Goal: Task Accomplishment & Management: Manage account settings

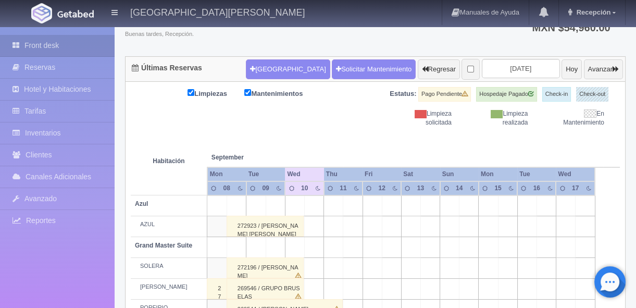
scroll to position [63, 0]
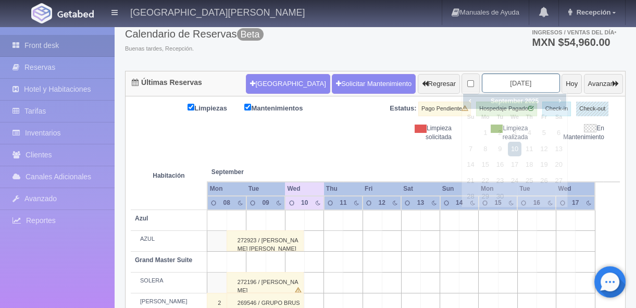
click at [500, 85] on input "[DATE]" at bounding box center [521, 82] width 78 height 19
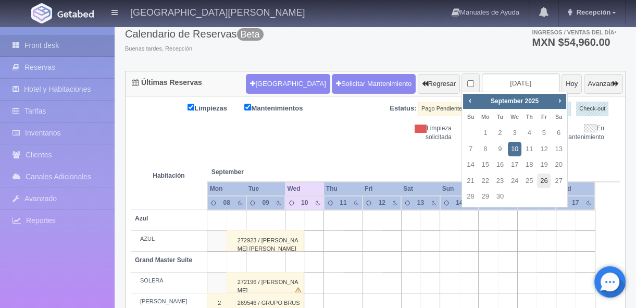
click at [540, 180] on link "26" at bounding box center [544, 181] width 14 height 15
type input "[DATE]"
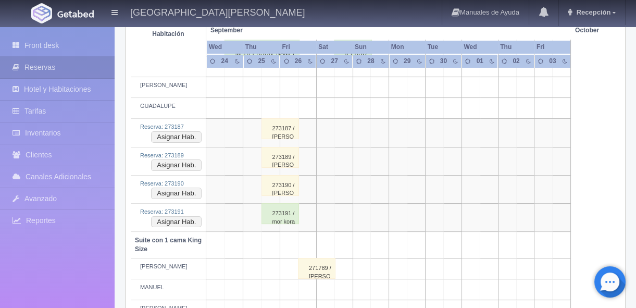
scroll to position [474, 0]
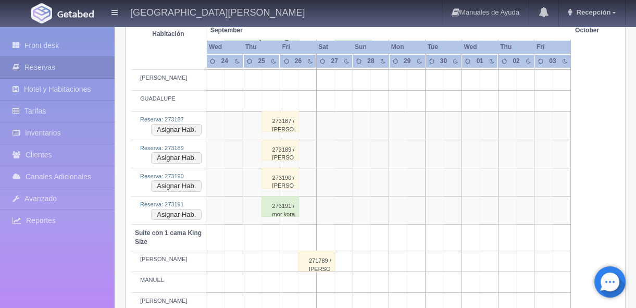
click at [279, 126] on div "273187 / guy haran" at bounding box center [281, 121] width 38 height 21
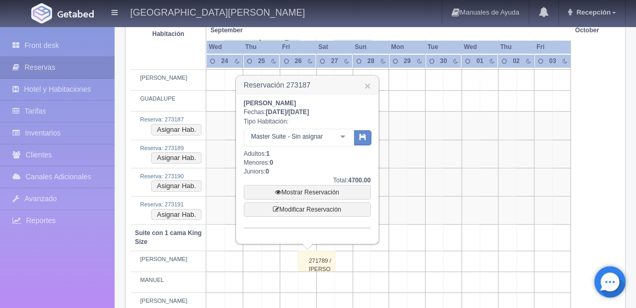
click at [593, 139] on table "Habitación September Sep October Oct Wed Thu Fri Sat Sun Mon" at bounding box center [375, 246] width 489 height 1030
click at [368, 86] on link "×" at bounding box center [367, 85] width 6 height 11
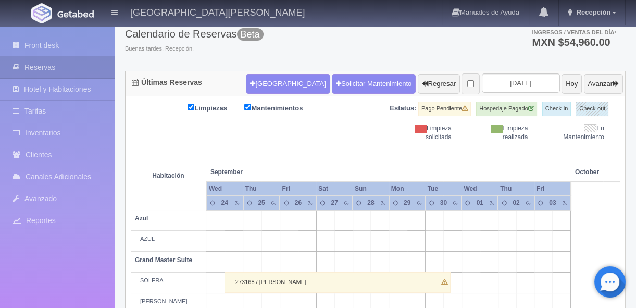
scroll to position [94, 0]
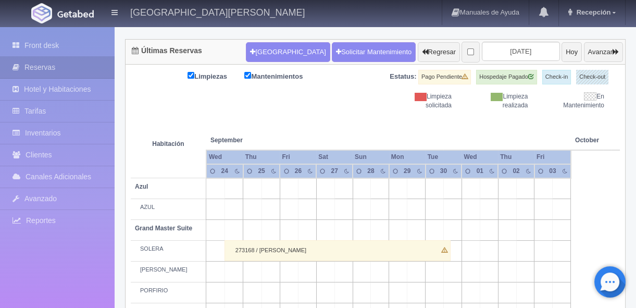
click at [508, 54] on input "[DATE]" at bounding box center [521, 51] width 78 height 19
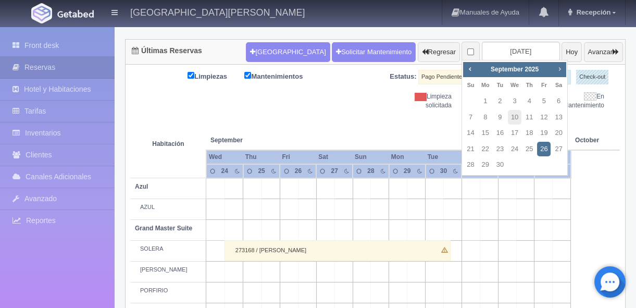
click at [560, 68] on span "Next" at bounding box center [560, 69] width 8 height 8
click at [468, 117] on link "2" at bounding box center [471, 117] width 14 height 15
type input "2025-11-02"
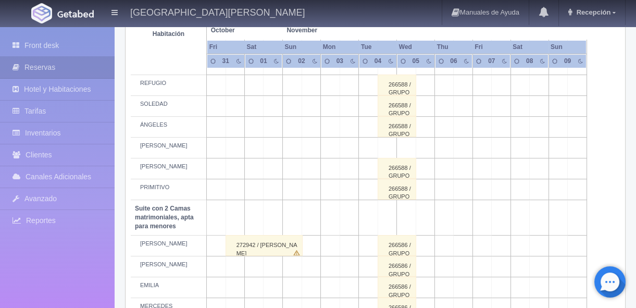
scroll to position [600, 0]
click at [404, 132] on div "266588 / GRUPO RANDY SMERIK" at bounding box center [397, 126] width 39 height 21
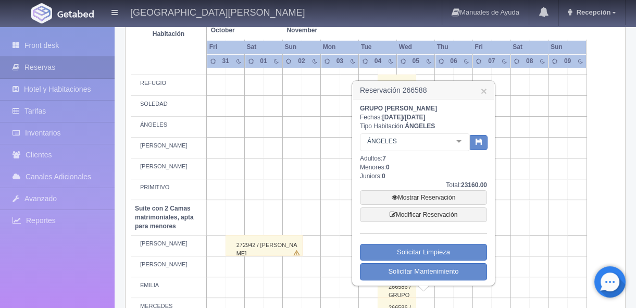
click at [607, 116] on table "Habitación October Oct November Nov Fri Sat Sun Mon Tue Wed" at bounding box center [375, 62] width 489 height 917
click at [484, 90] on link "×" at bounding box center [484, 90] width 6 height 11
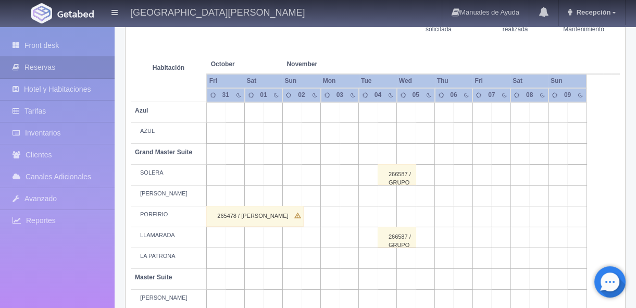
scroll to position [0, 0]
